Goal: Transaction & Acquisition: Purchase product/service

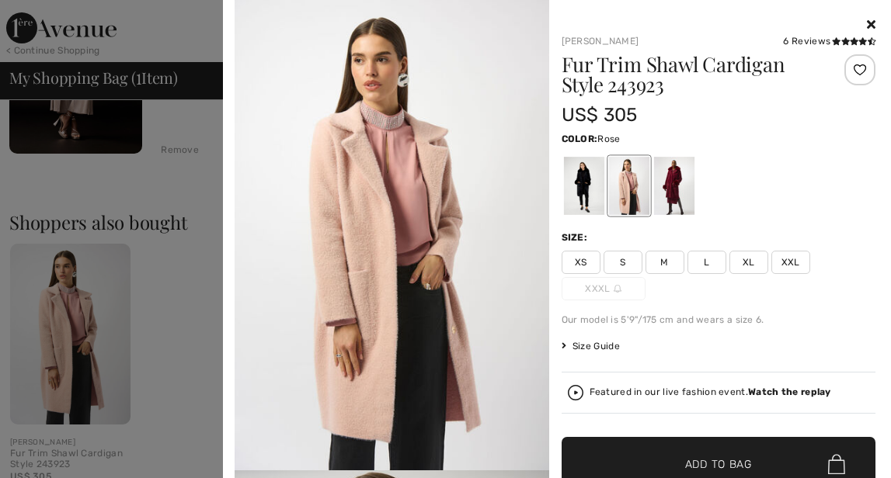
click at [869, 26] on icon at bounding box center [871, 24] width 9 height 12
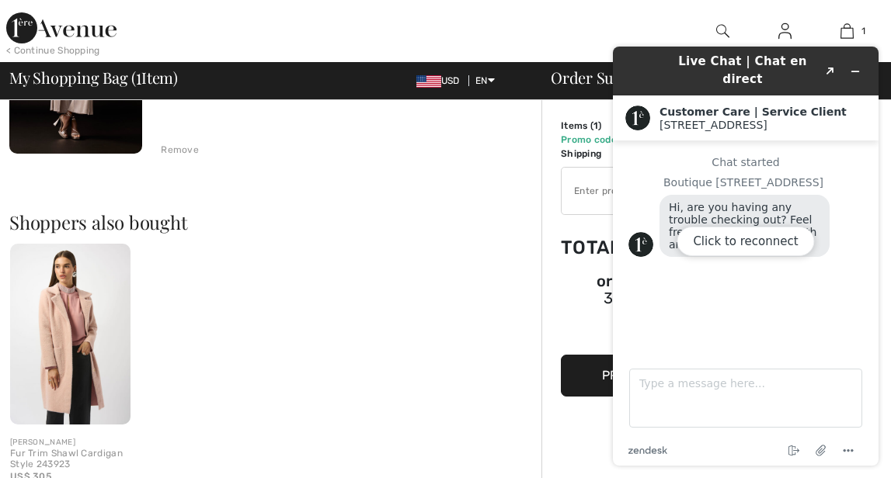
click at [856, 61] on div "Click to reconnect" at bounding box center [746, 256] width 266 height 419
click at [859, 64] on div "Click to reconnect" at bounding box center [746, 256] width 266 height 419
click at [858, 64] on div "Click to reconnect" at bounding box center [746, 256] width 266 height 419
click at [857, 61] on div "Click to reconnect" at bounding box center [746, 256] width 266 height 419
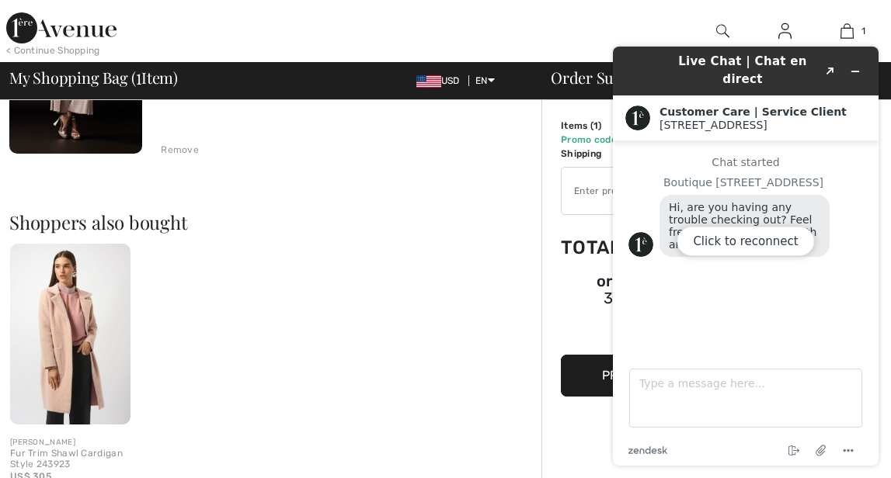
click at [267, 282] on div "Quick view JOSEPH RIBKOFF Fur Trim Shawl Cardigan Style 243923 US$ 305" at bounding box center [275, 370] width 532 height 252
click at [852, 67] on div "Click to reconnect" at bounding box center [746, 256] width 266 height 419
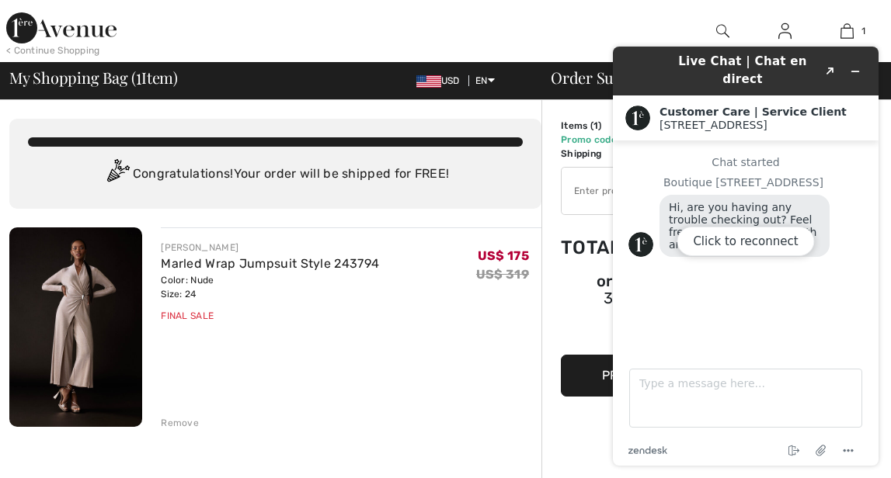
click at [105, 30] on img at bounding box center [61, 27] width 110 height 31
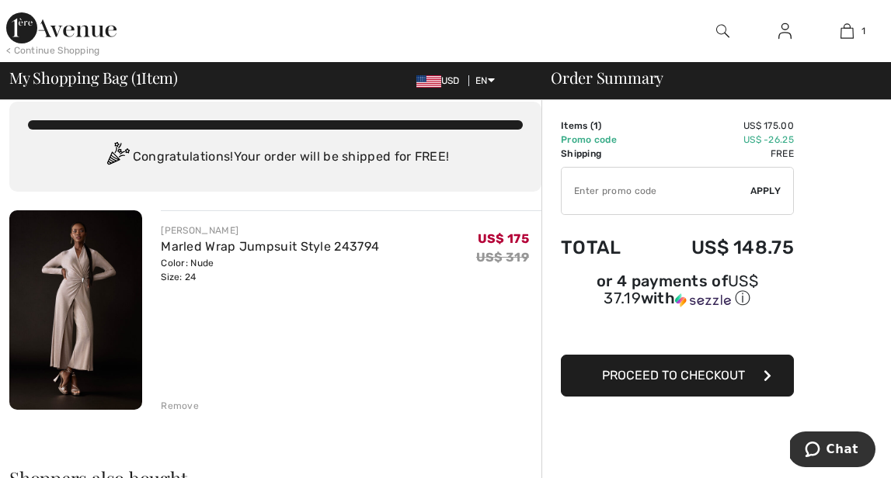
scroll to position [23, 0]
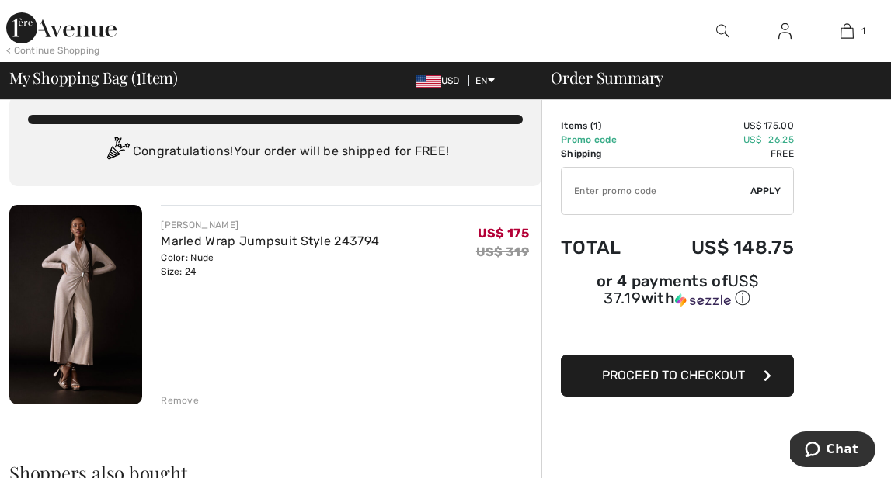
click at [99, 310] on img at bounding box center [75, 305] width 133 height 200
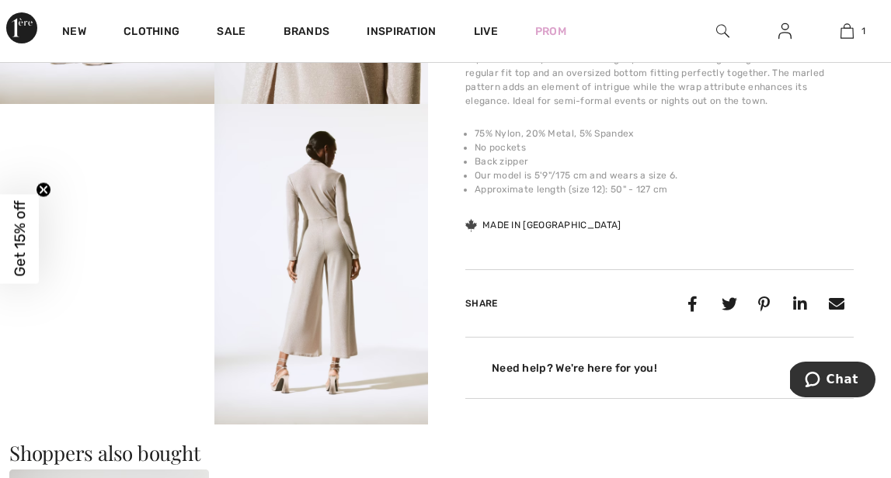
scroll to position [630, 0]
click at [315, 275] on img at bounding box center [321, 265] width 214 height 321
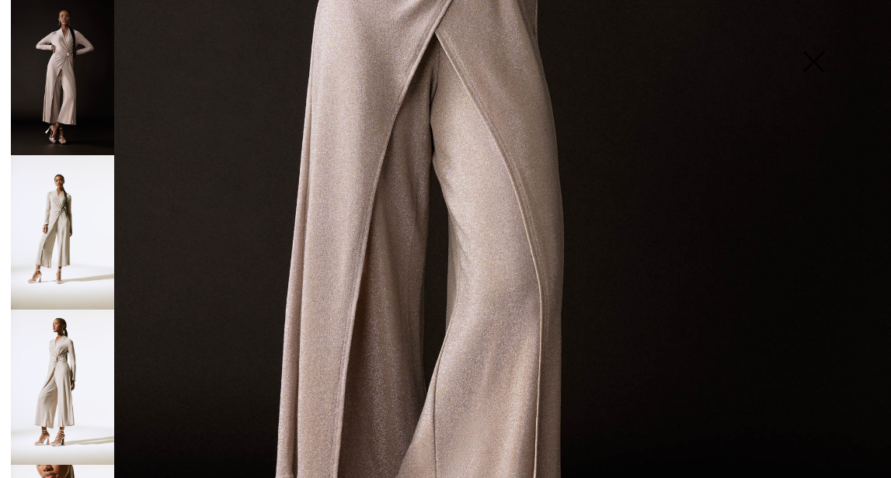
scroll to position [349, 0]
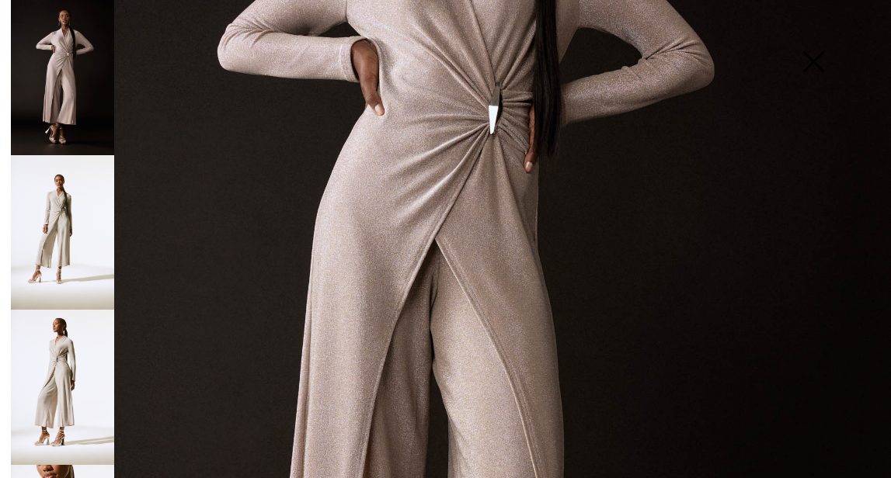
click at [39, 368] on img at bounding box center [62, 387] width 103 height 155
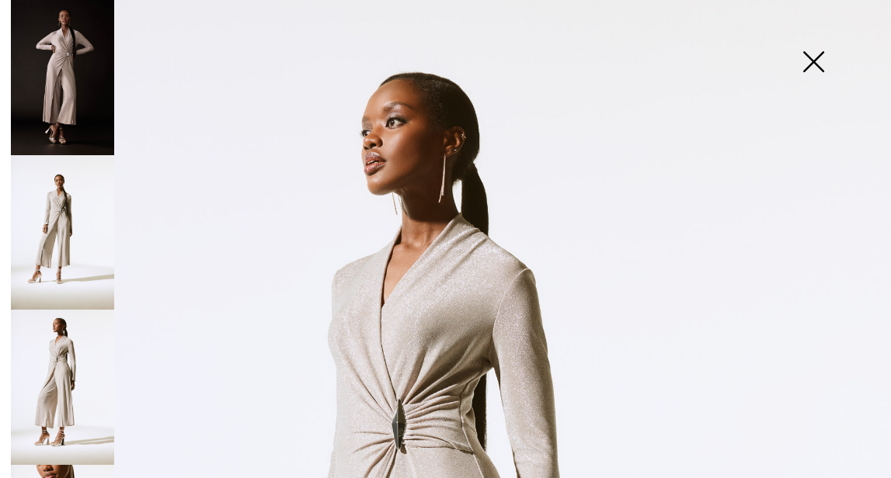
scroll to position [267, 0]
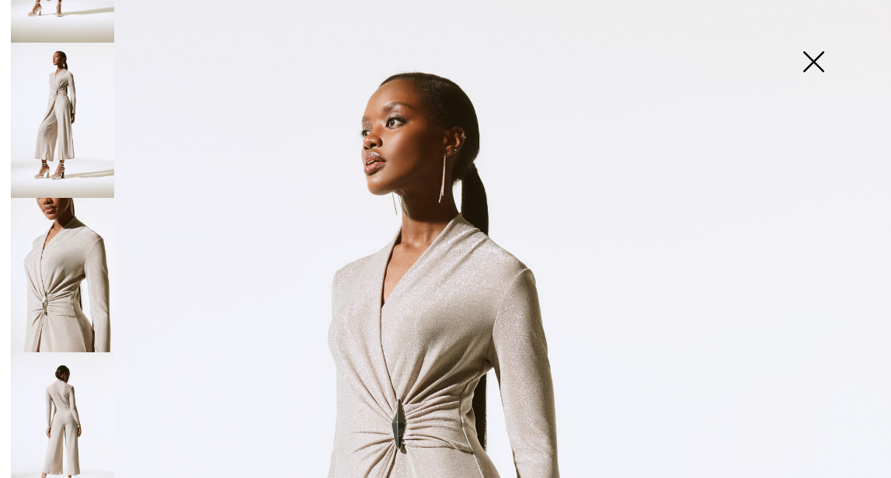
click at [49, 379] on img at bounding box center [62, 430] width 103 height 155
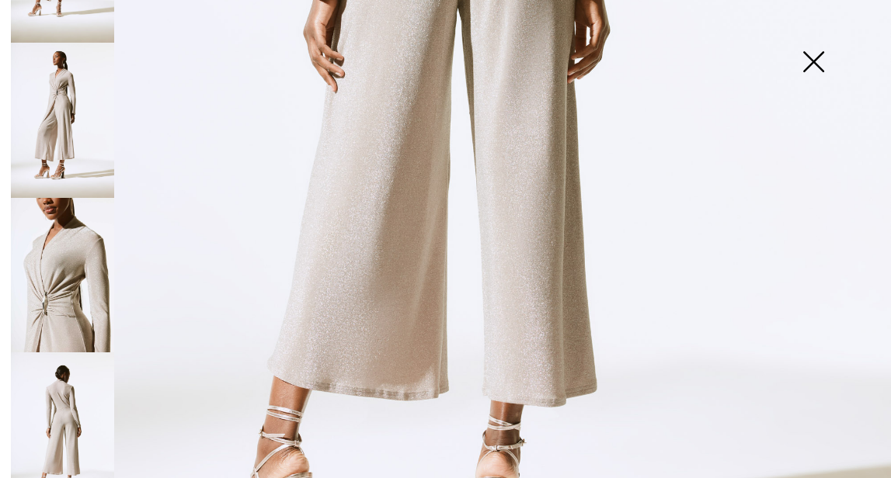
scroll to position [554, 0]
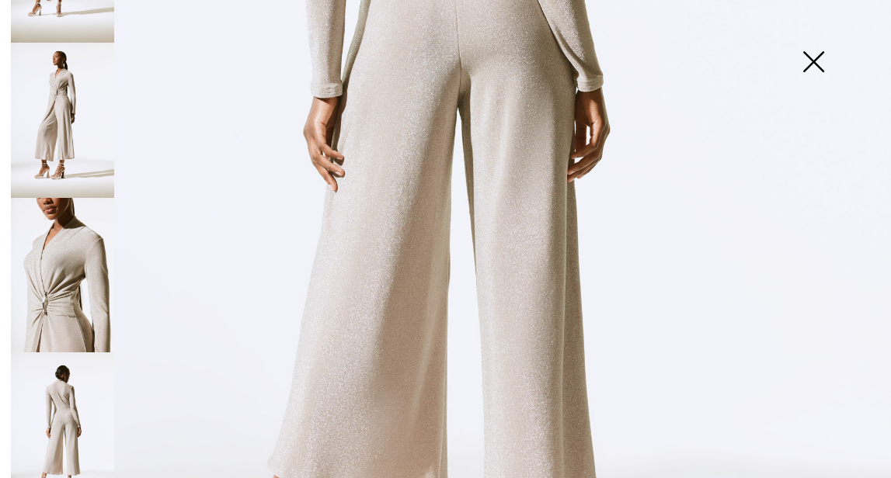
click at [812, 64] on img at bounding box center [813, 63] width 78 height 80
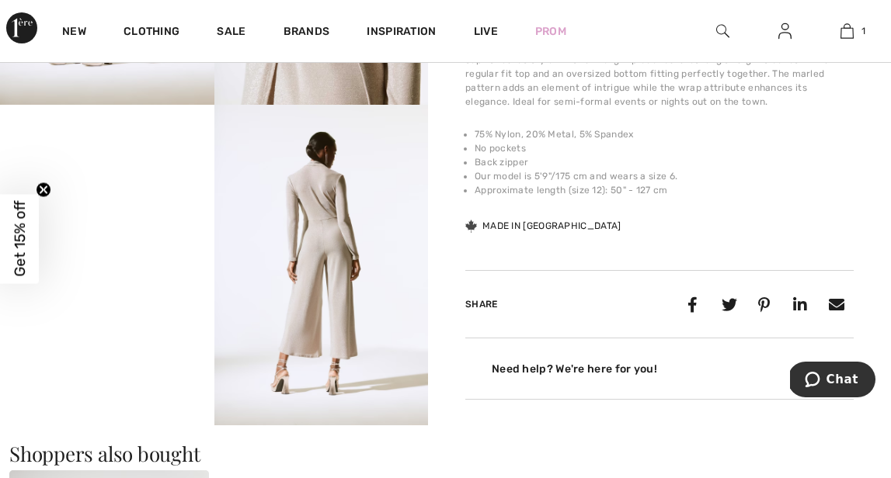
click at [123, 212] on video "Your browser does not support the video tag." at bounding box center [107, 158] width 214 height 107
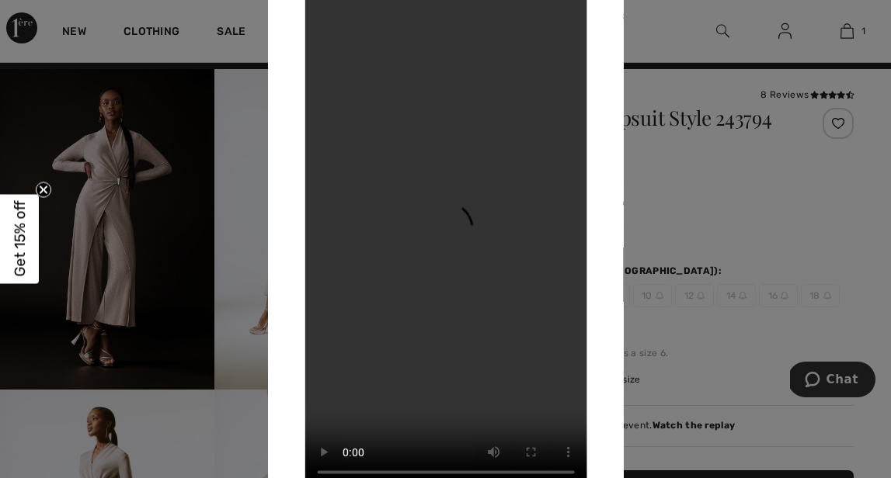
scroll to position [0, 0]
